Goal: Transaction & Acquisition: Book appointment/travel/reservation

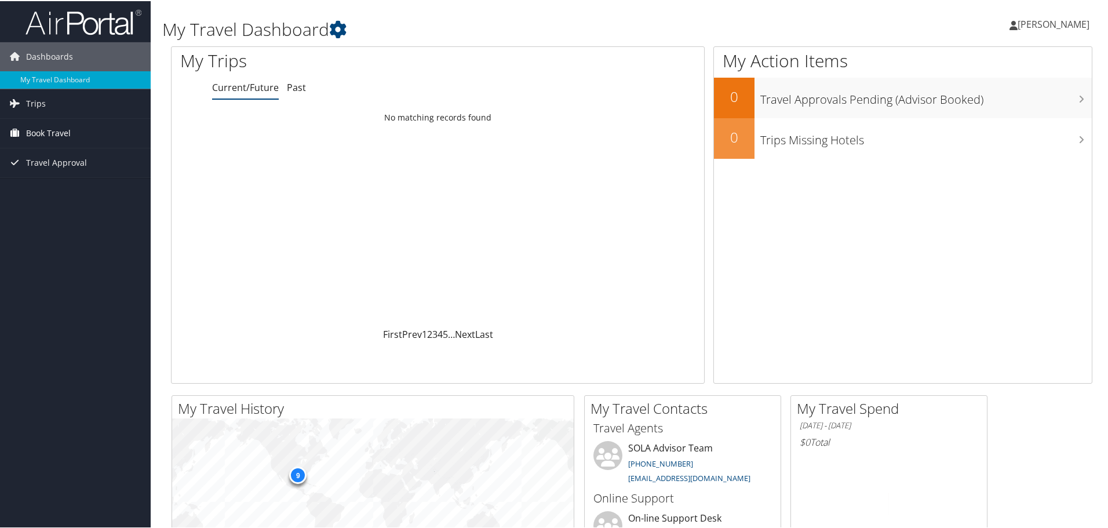
click at [50, 128] on span "Book Travel" at bounding box center [48, 132] width 45 height 29
click at [81, 173] on link "Book/Manage Online Trips" at bounding box center [75, 172] width 151 height 17
